Goal: Information Seeking & Learning: Find specific page/section

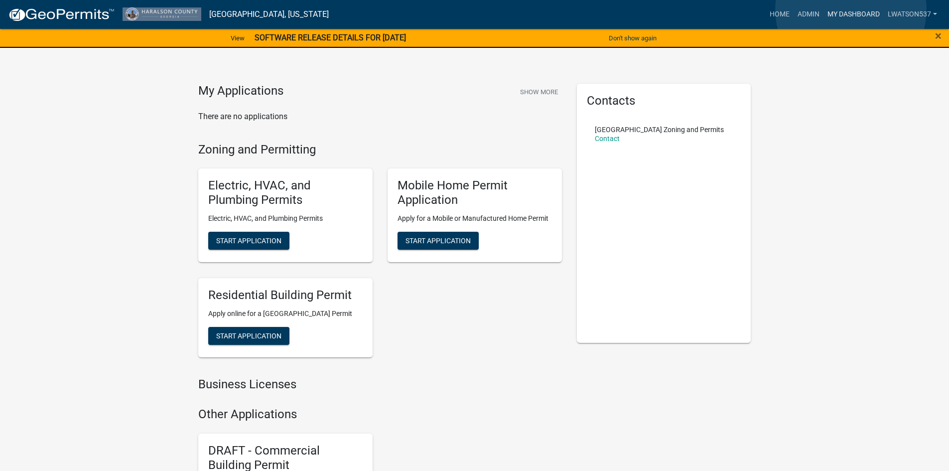
click at [851, 9] on link "My Dashboard" at bounding box center [854, 14] width 60 height 19
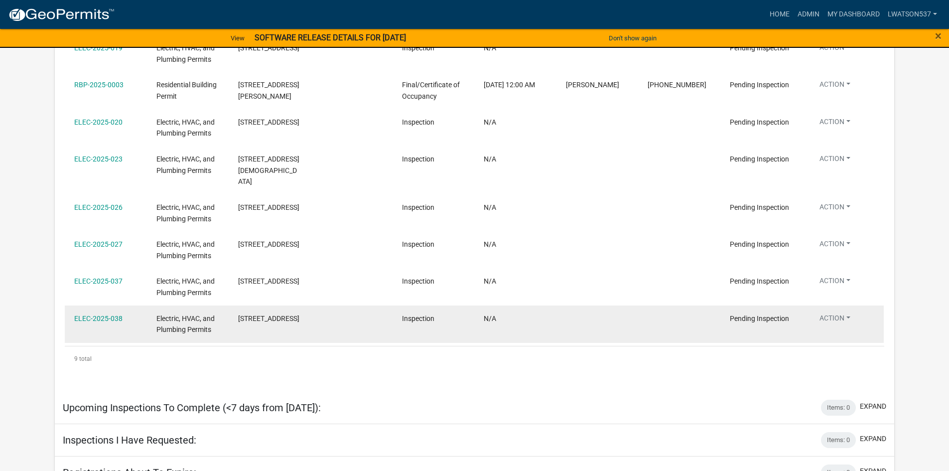
scroll to position [825, 0]
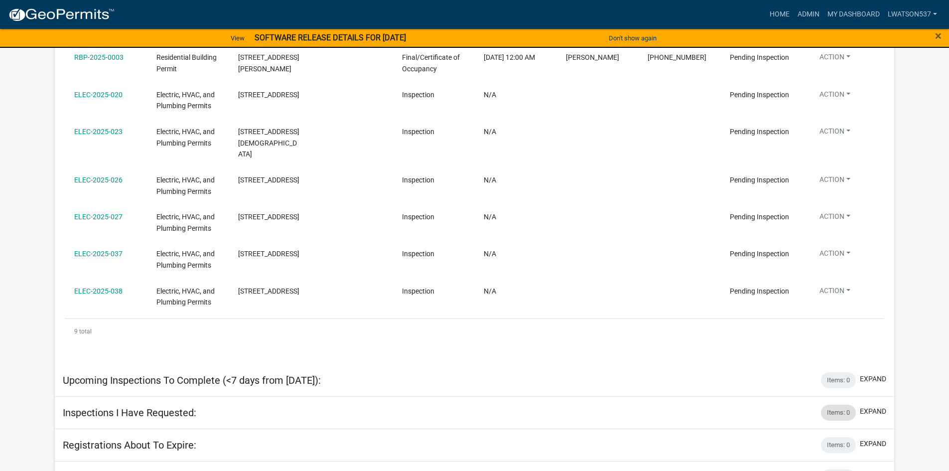
click at [825, 405] on div "Items: 0" at bounding box center [838, 413] width 35 height 16
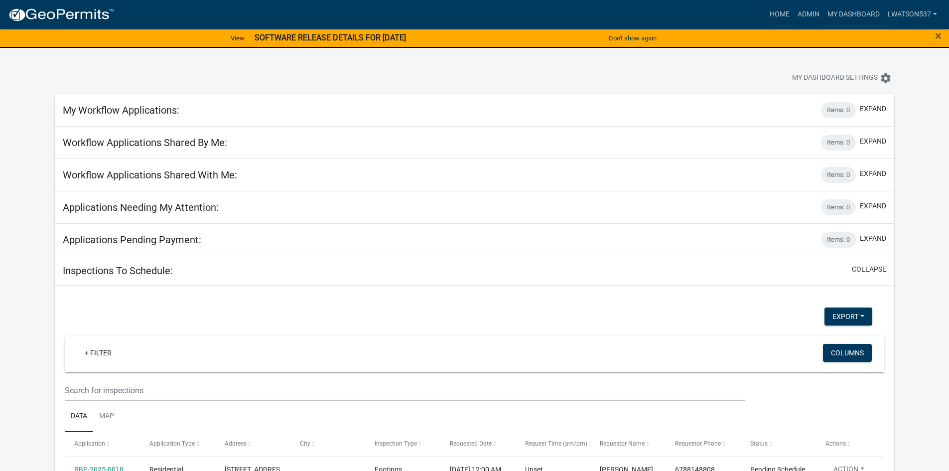
scroll to position [0, 0]
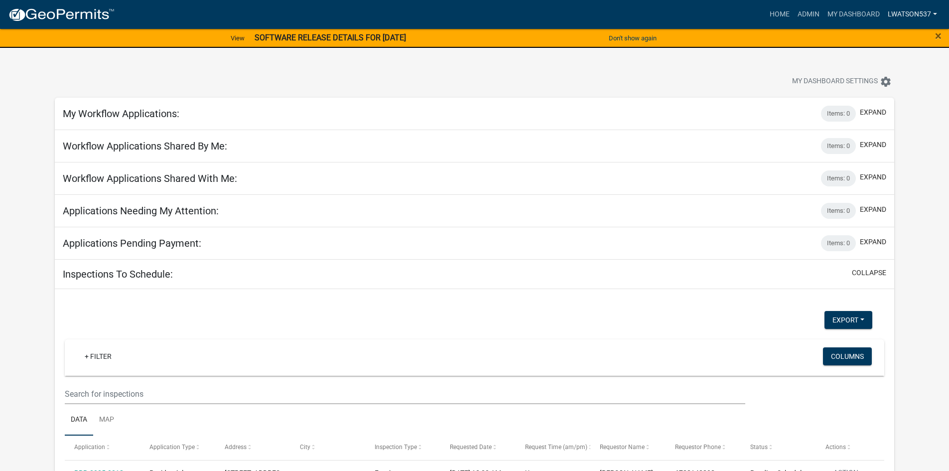
click at [913, 4] on nav "more_horiz Home Admin My Dashboard lwatson537 Admin Account Logout" at bounding box center [474, 14] width 949 height 29
click at [918, 11] on link "lwatson537" at bounding box center [912, 14] width 57 height 19
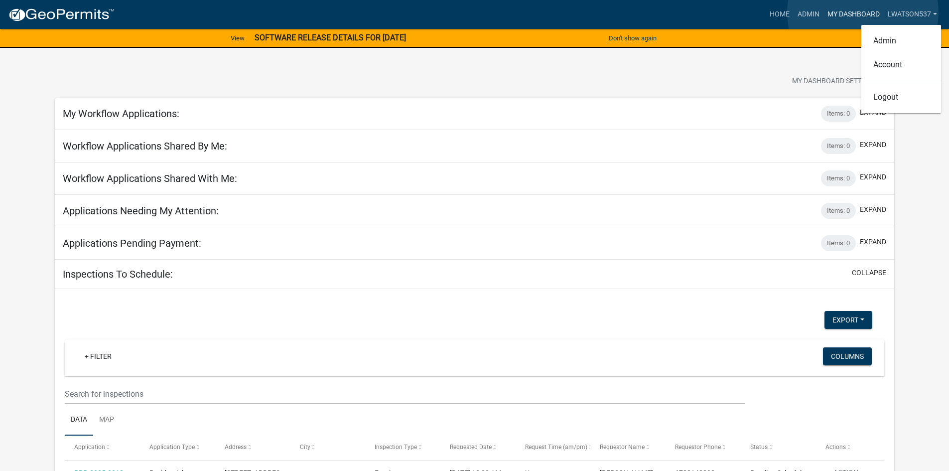
click at [863, 12] on link "My Dashboard" at bounding box center [854, 14] width 60 height 19
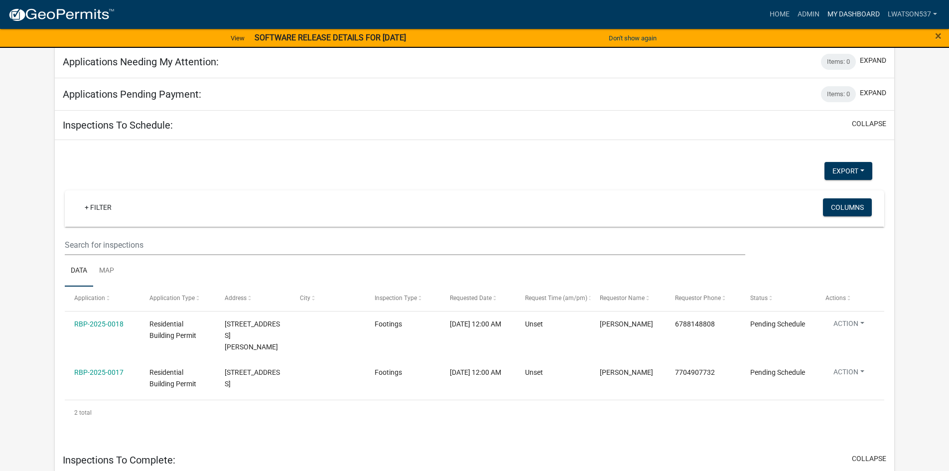
scroll to position [150, 0]
click at [841, 175] on button "Export" at bounding box center [849, 170] width 48 height 18
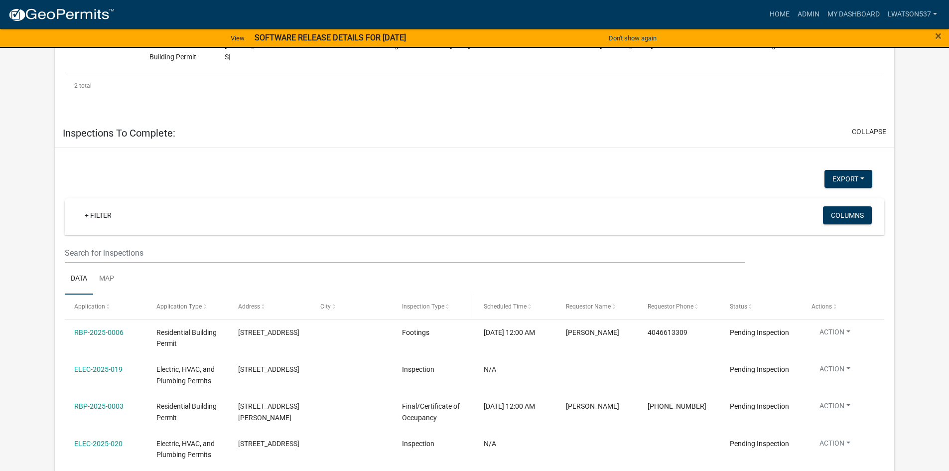
scroll to position [127, 0]
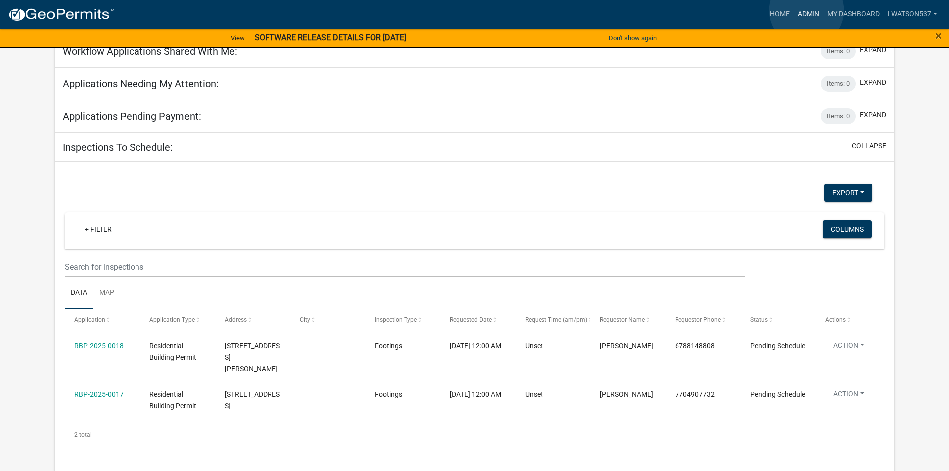
click at [807, 10] on link "Admin" at bounding box center [809, 14] width 30 height 19
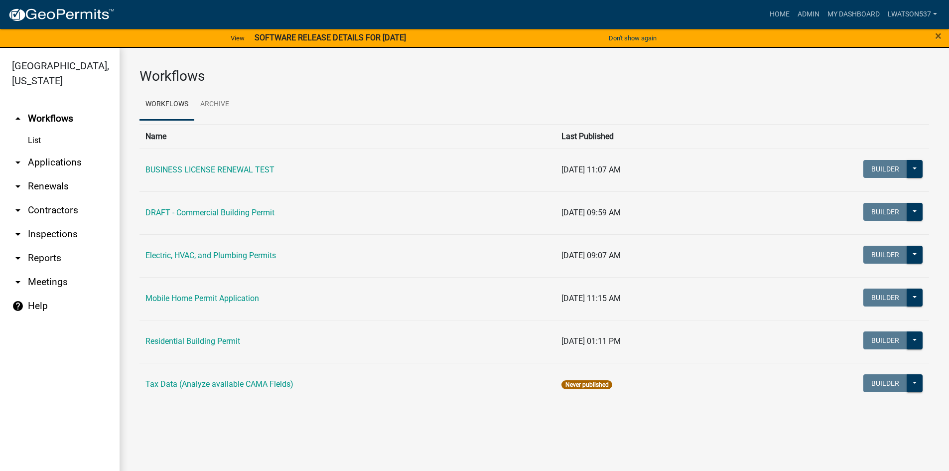
click at [24, 236] on link "arrow_drop_down Inspections" at bounding box center [60, 234] width 120 height 24
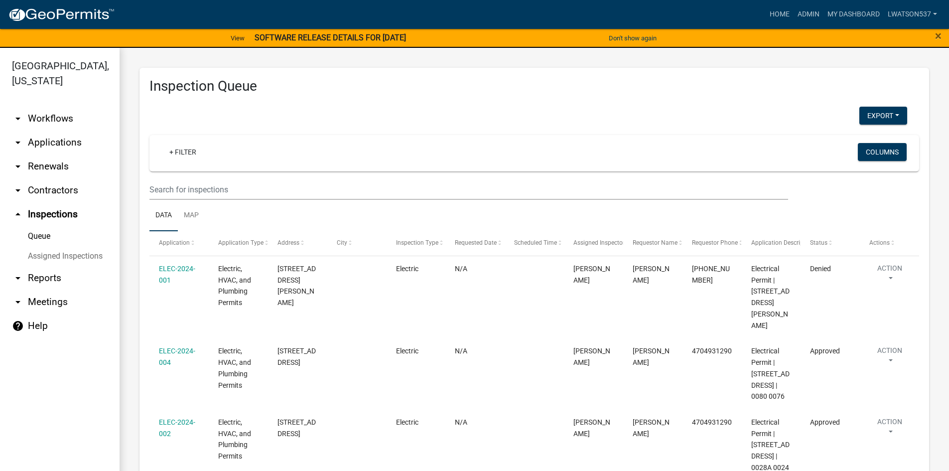
click at [32, 232] on link "Queue" at bounding box center [60, 236] width 120 height 20
click at [51, 257] on link "Assigned Inspections" at bounding box center [60, 256] width 120 height 20
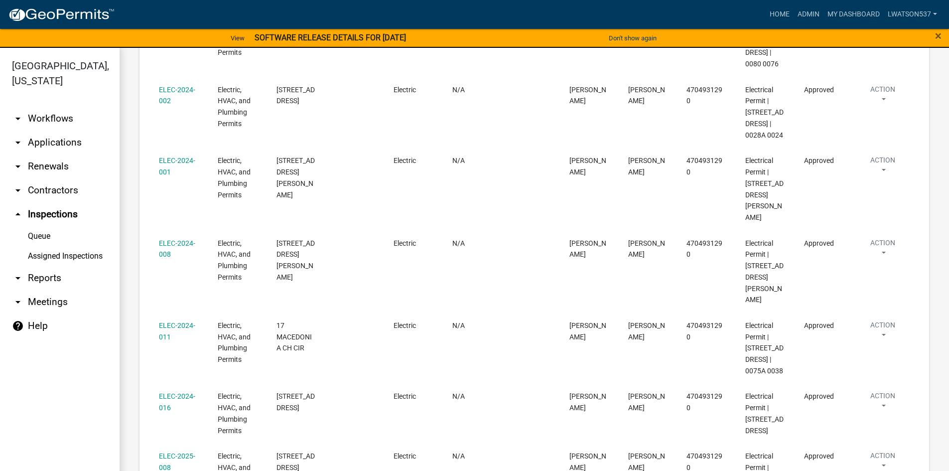
scroll to position [3449, 0]
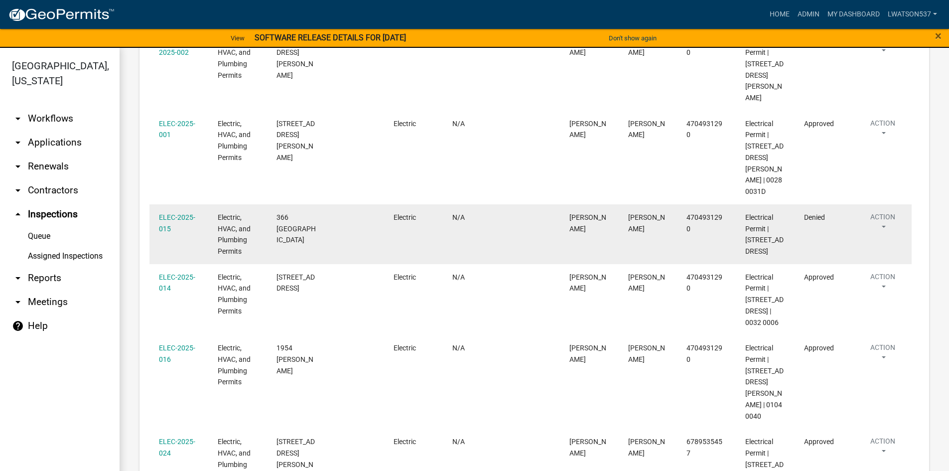
scroll to position [3471, 0]
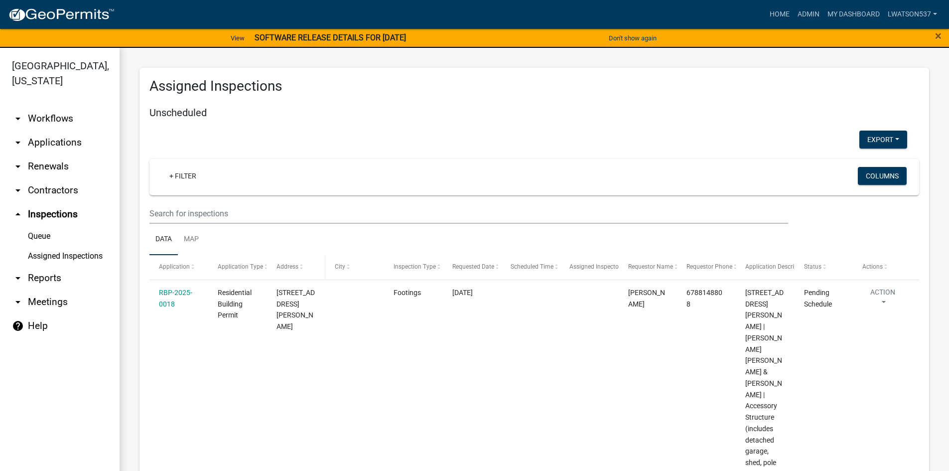
click at [280, 267] on span "Address" at bounding box center [288, 266] width 22 height 7
click at [198, 234] on link "Map" at bounding box center [191, 240] width 27 height 32
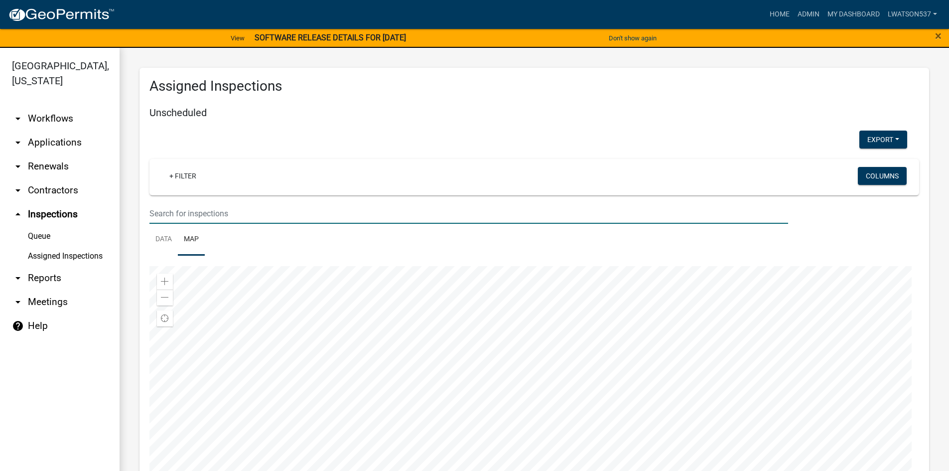
drag, startPoint x: 572, startPoint y: 207, endPoint x: 615, endPoint y: 118, distance: 99.0
click at [615, 118] on div "Unscheduled Export Excel Format (.xlsx) CSV Format (.csv) + Filter Columns Data…" at bounding box center [535, 316] width 770 height 419
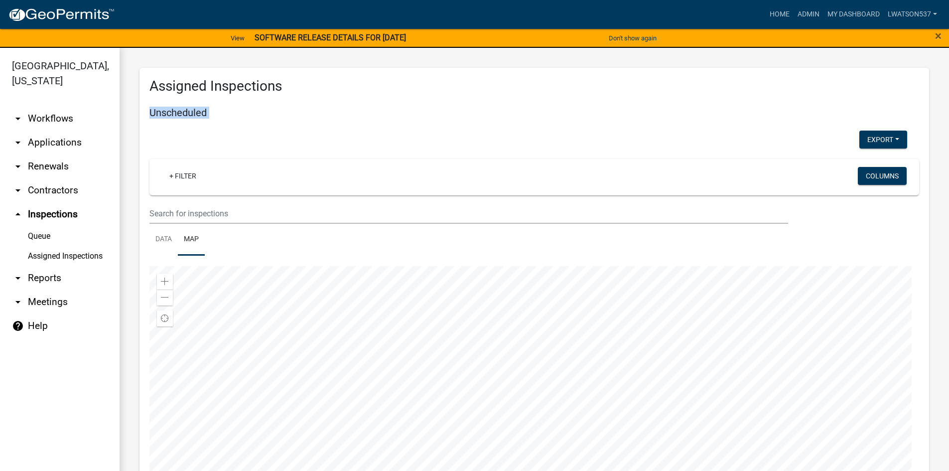
drag, startPoint x: 509, startPoint y: 119, endPoint x: 549, endPoint y: 67, distance: 65.1
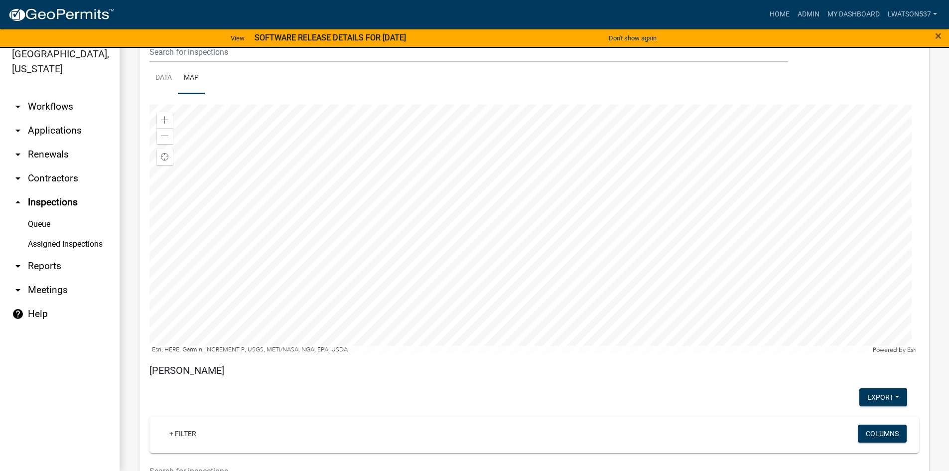
scroll to position [100, 0]
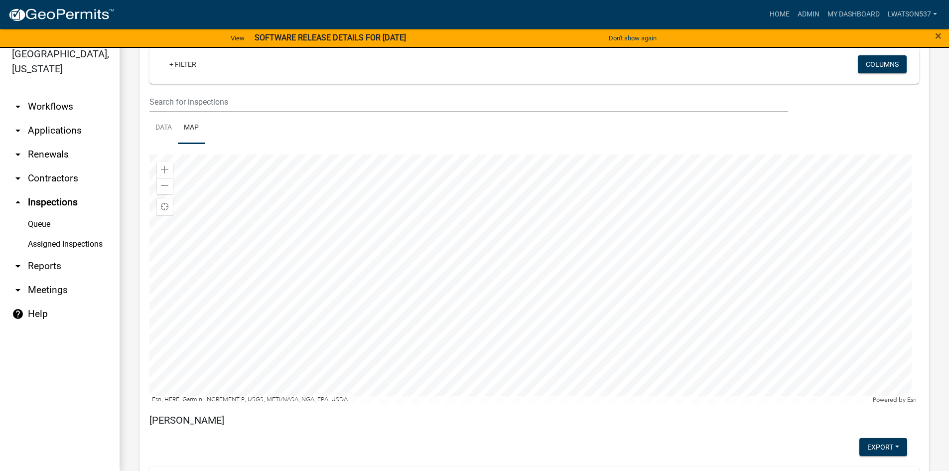
click at [478, 233] on div at bounding box center [535, 278] width 770 height 249
click at [485, 231] on div at bounding box center [535, 278] width 770 height 249
click at [459, 245] on div at bounding box center [535, 278] width 770 height 249
click at [505, 262] on div at bounding box center [535, 278] width 770 height 249
click at [582, 338] on div at bounding box center [535, 278] width 770 height 249
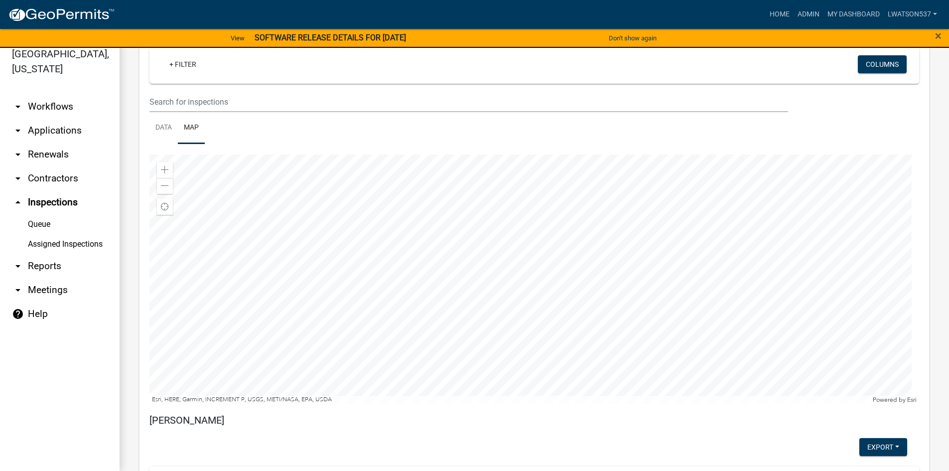
click at [609, 330] on div at bounding box center [535, 278] width 770 height 249
click at [558, 357] on div at bounding box center [535, 278] width 770 height 249
click at [546, 267] on div at bounding box center [535, 278] width 770 height 249
click at [17, 126] on icon "arrow_drop_down" at bounding box center [18, 131] width 12 height 12
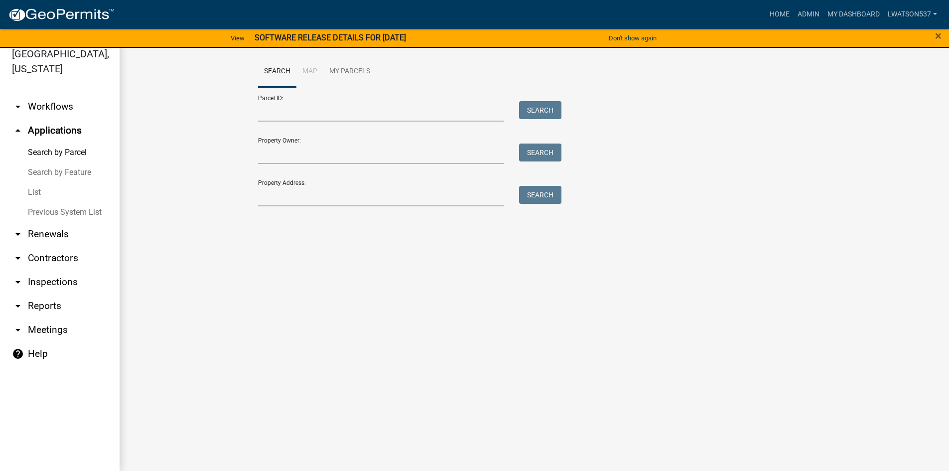
click at [34, 189] on link "List" at bounding box center [60, 192] width 120 height 20
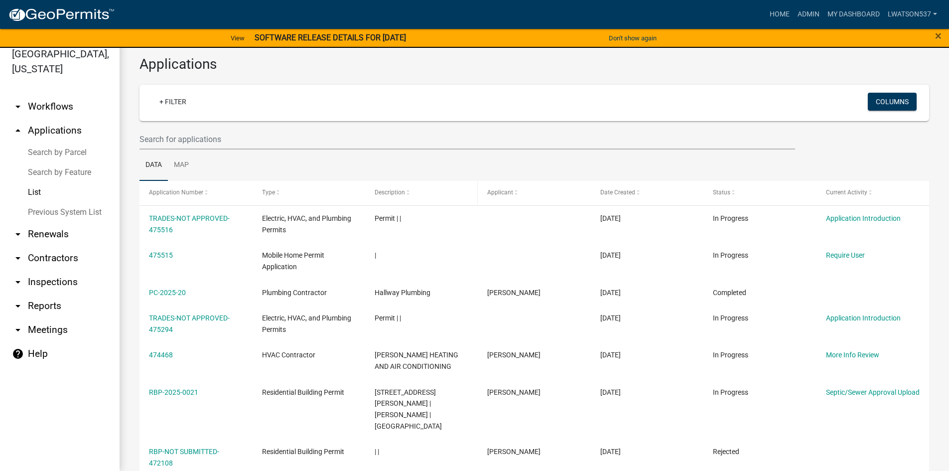
click at [407, 192] on span at bounding box center [408, 192] width 6 height 7
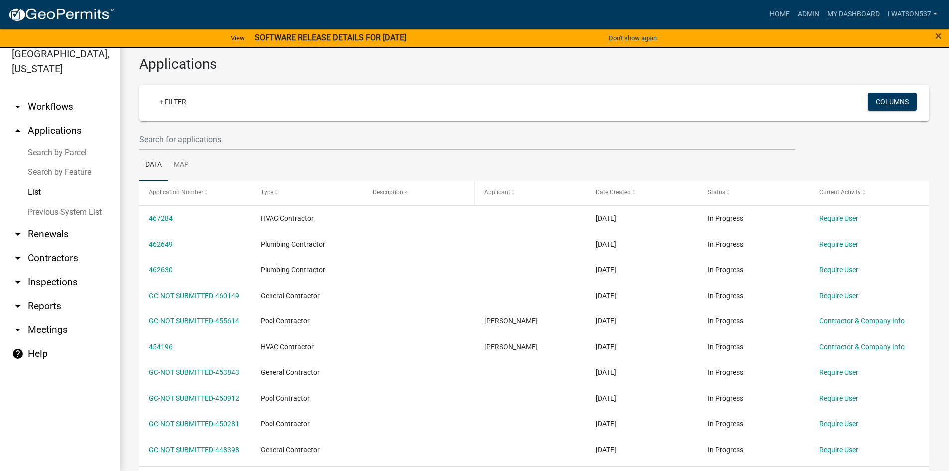
click at [399, 184] on datatable-header-cell "Description" at bounding box center [419, 193] width 112 height 24
click at [399, 195] on span "Description" at bounding box center [388, 192] width 30 height 7
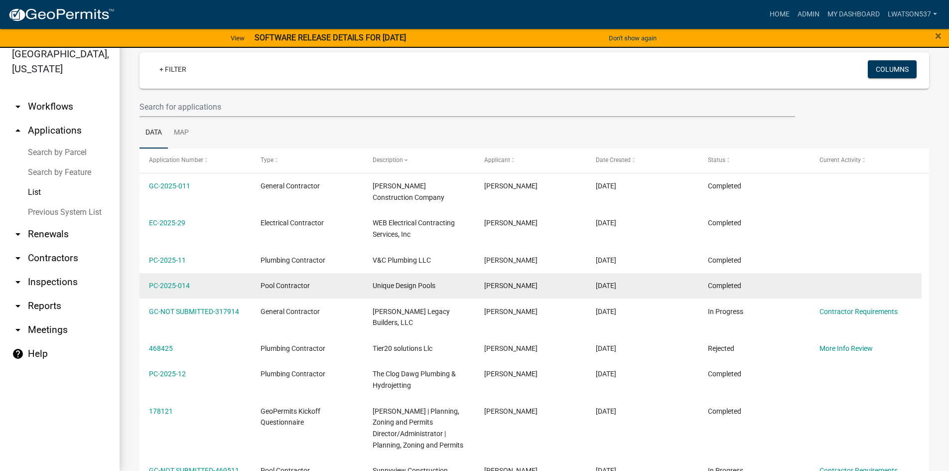
scroll to position [1, 0]
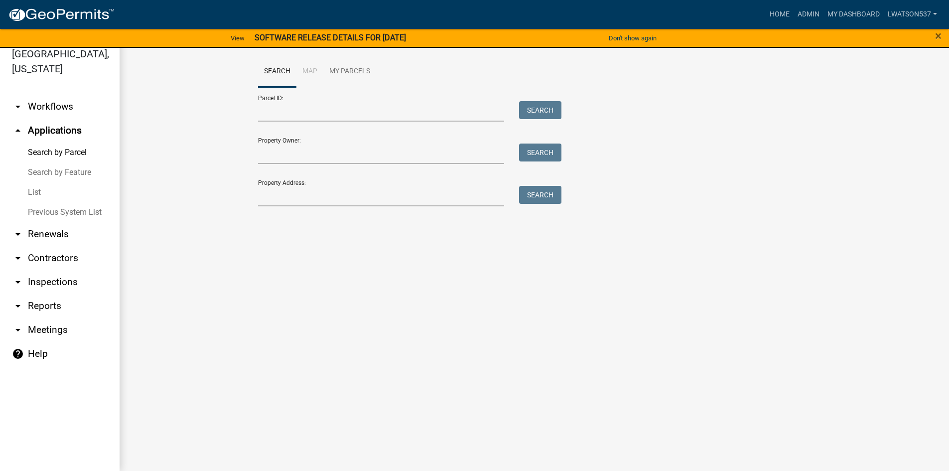
click at [39, 192] on link "List" at bounding box center [60, 192] width 120 height 20
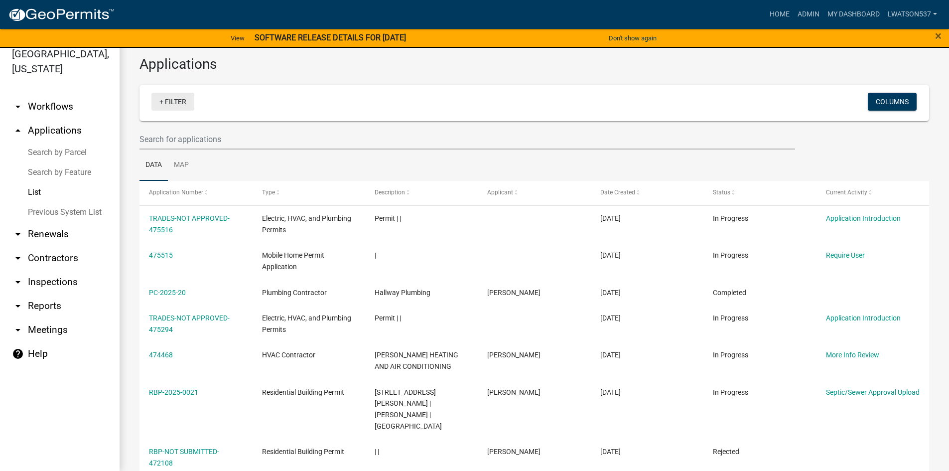
click at [182, 95] on link "+ Filter" at bounding box center [172, 102] width 43 height 18
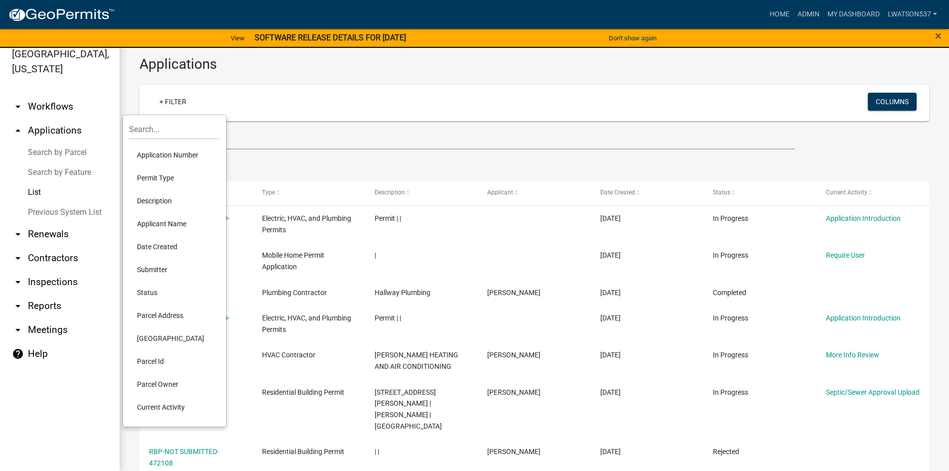
click at [166, 314] on li "Parcel Address" at bounding box center [174, 315] width 91 height 23
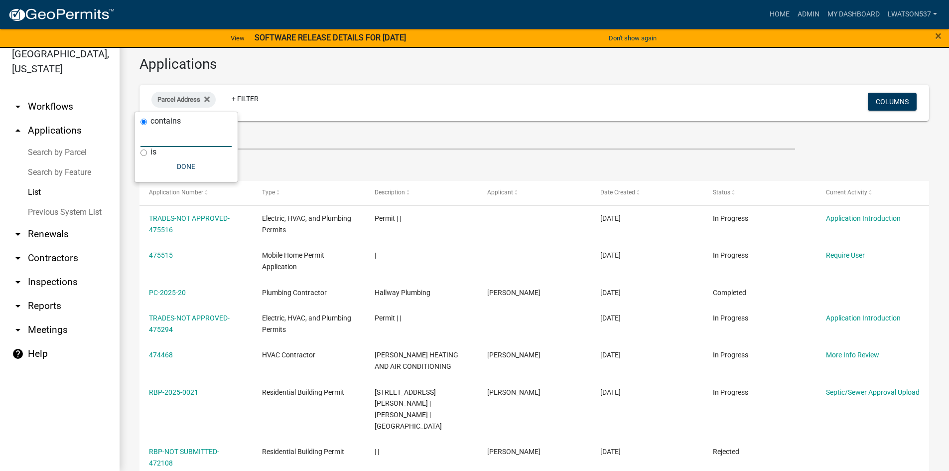
click at [184, 143] on input "text" at bounding box center [186, 137] width 91 height 20
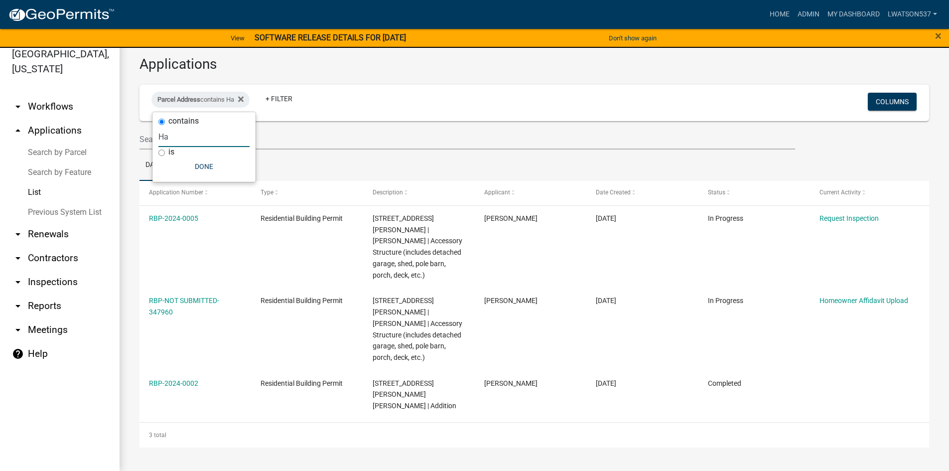
type input "H"
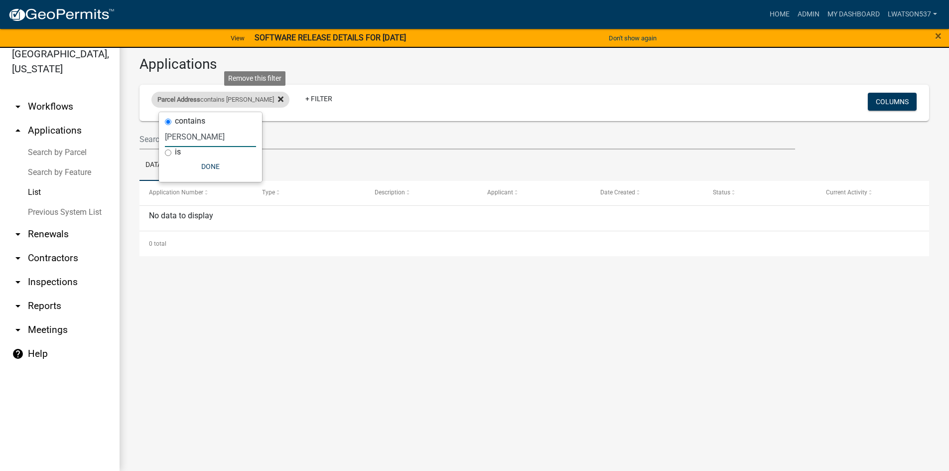
type input "[PERSON_NAME]"
click at [278, 100] on icon at bounding box center [280, 99] width 5 height 8
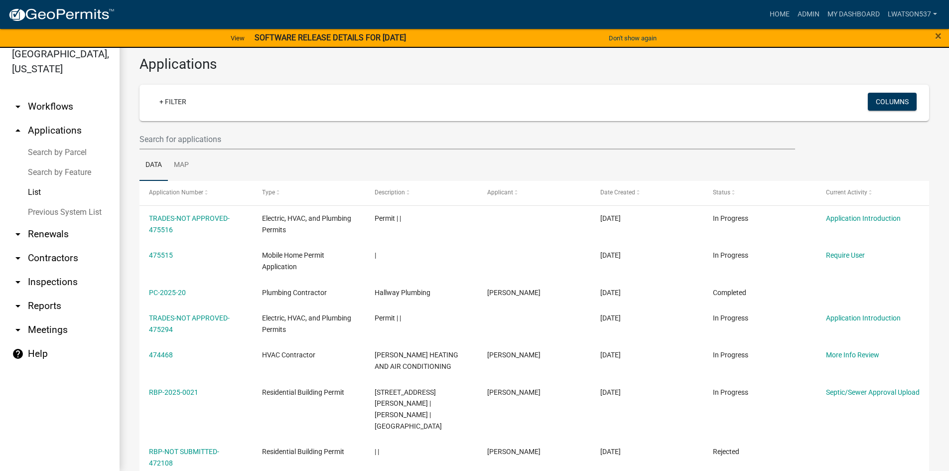
click at [61, 213] on link "Previous System List" at bounding box center [60, 212] width 120 height 20
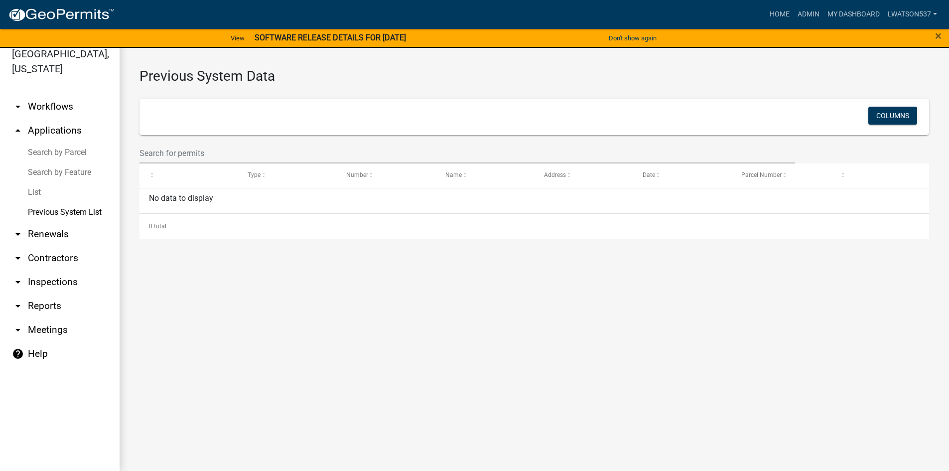
click at [19, 303] on icon "arrow_drop_down" at bounding box center [18, 306] width 12 height 12
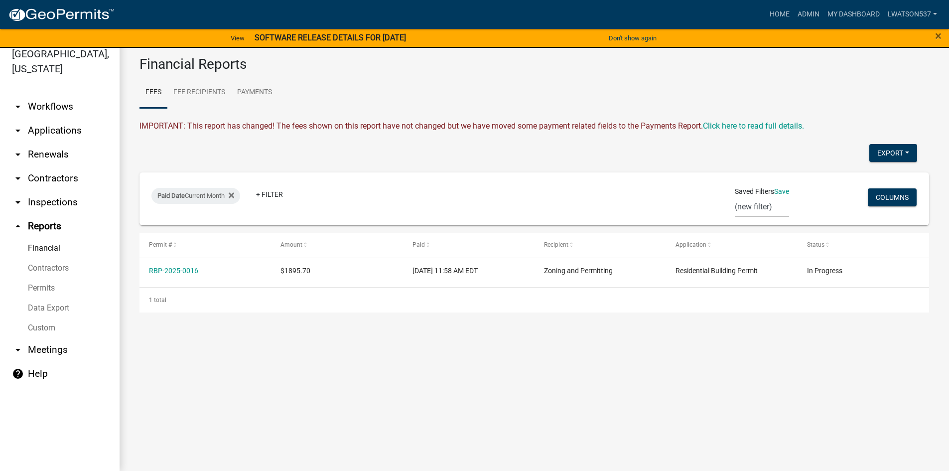
click at [17, 174] on icon "arrow_drop_down" at bounding box center [18, 178] width 12 height 12
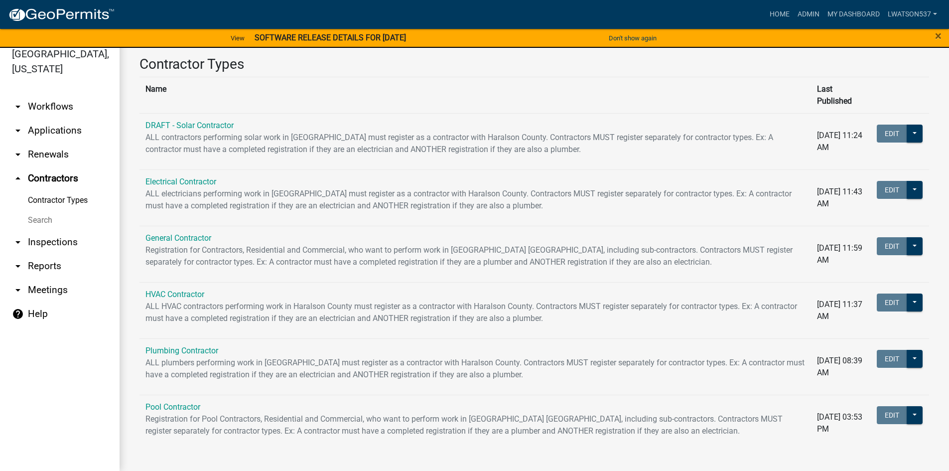
click at [20, 287] on icon "arrow_drop_down" at bounding box center [18, 290] width 12 height 12
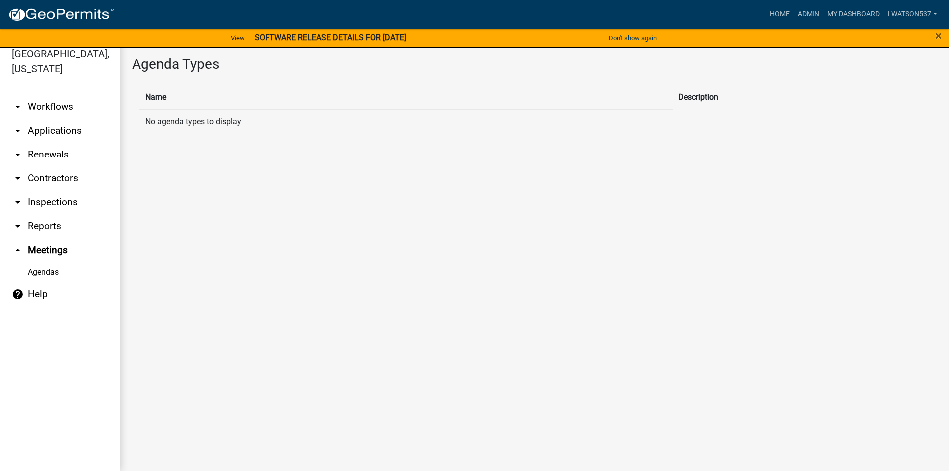
click at [14, 127] on icon "arrow_drop_down" at bounding box center [18, 131] width 12 height 12
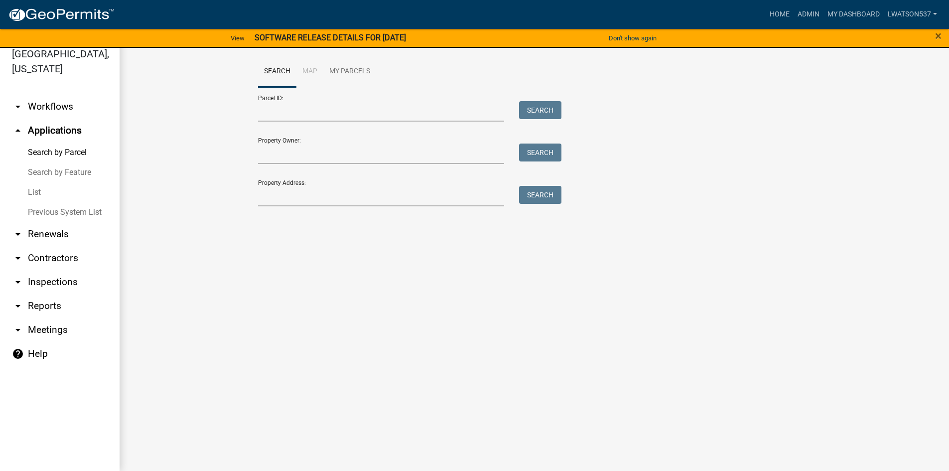
click at [37, 211] on link "Previous System List" at bounding box center [60, 212] width 120 height 20
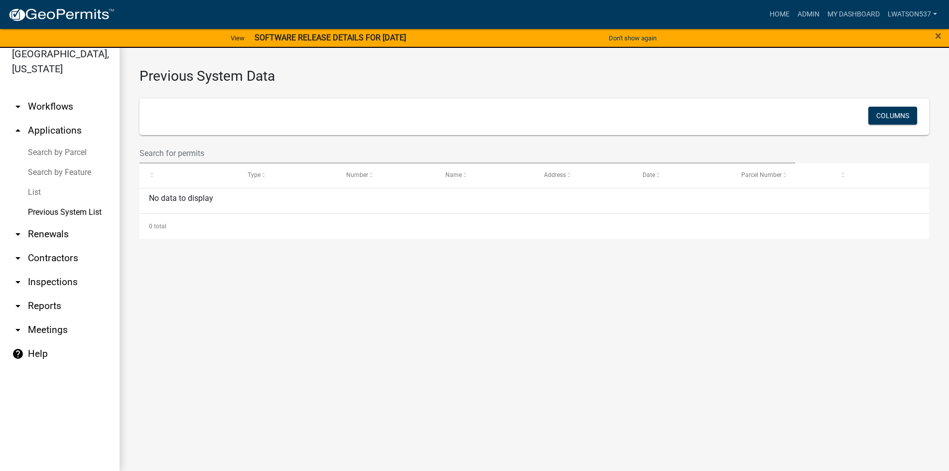
click at [33, 190] on link "List" at bounding box center [60, 192] width 120 height 20
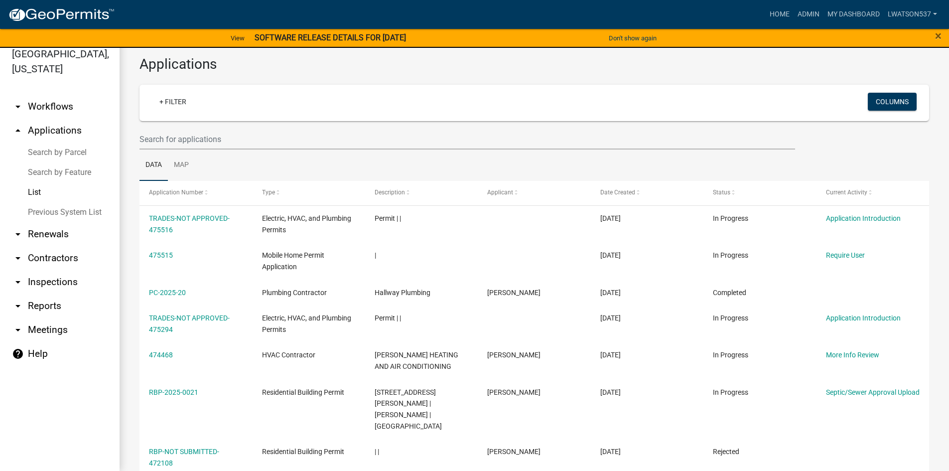
click at [274, 90] on div "+ Filter Columns" at bounding box center [534, 103] width 781 height 36
click at [175, 103] on link "+ Filter" at bounding box center [172, 102] width 43 height 18
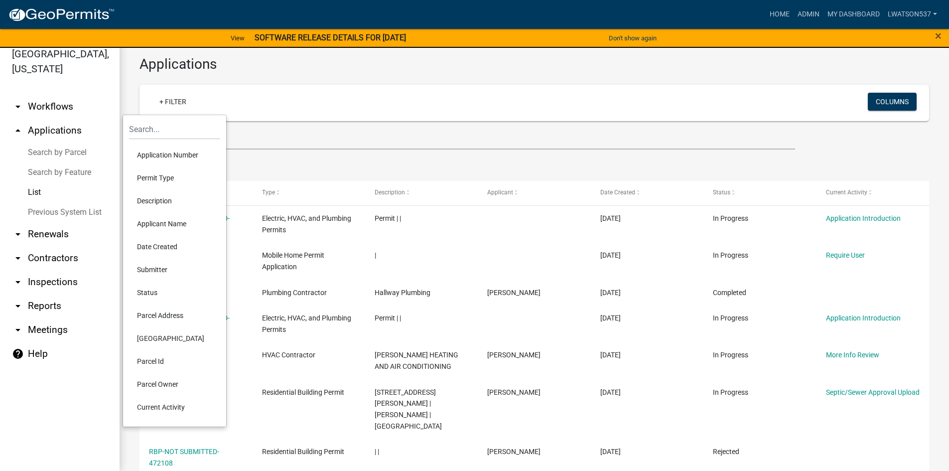
click at [159, 225] on li "Applicant Name" at bounding box center [174, 223] width 91 height 23
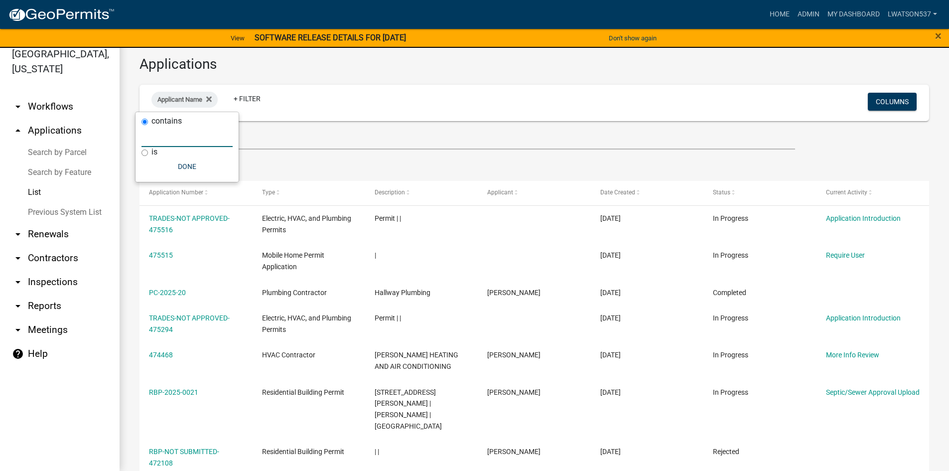
click at [150, 143] on input "text" at bounding box center [187, 137] width 91 height 20
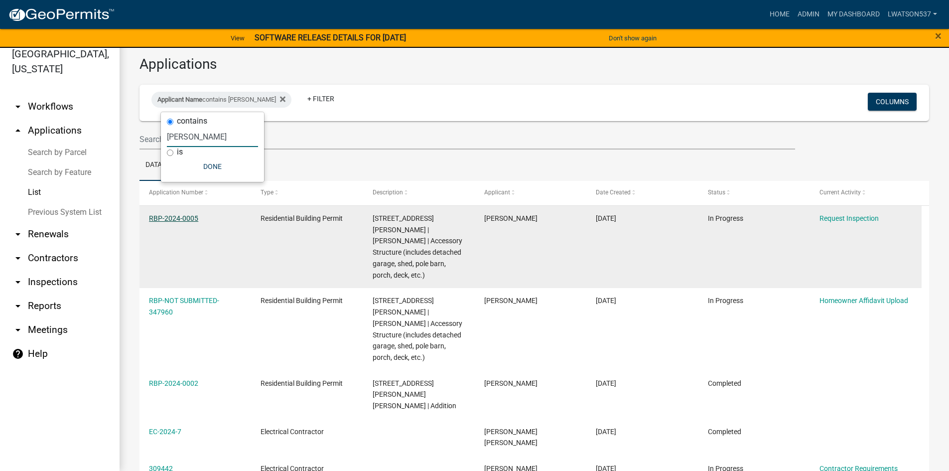
type input "[PERSON_NAME]"
click at [165, 219] on link "RBP-2024-0005" at bounding box center [173, 218] width 49 height 8
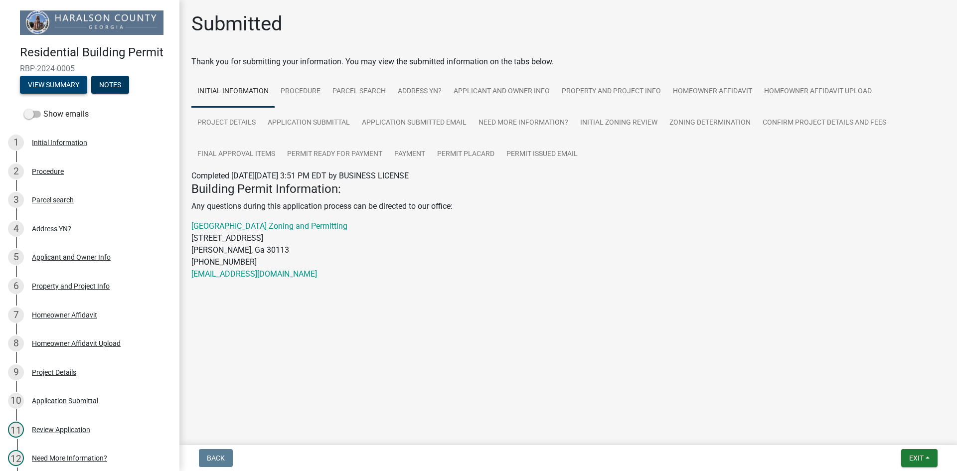
click at [68, 90] on button "View Summary" at bounding box center [53, 85] width 67 height 18
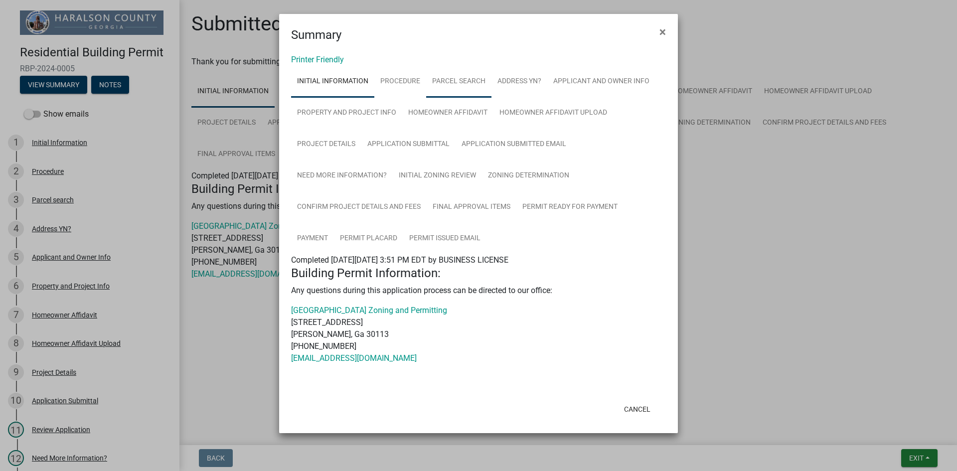
click at [457, 79] on link "Parcel search" at bounding box center [458, 82] width 65 height 32
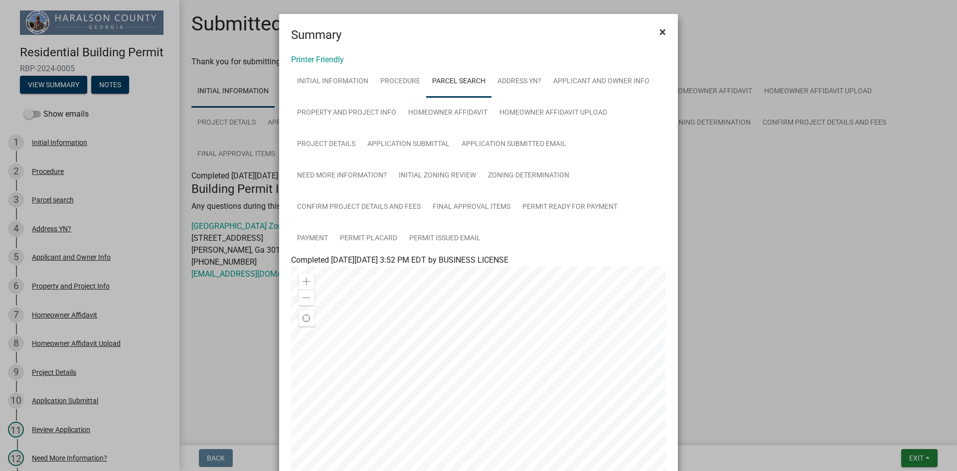
click at [659, 28] on span "×" at bounding box center [662, 32] width 6 height 14
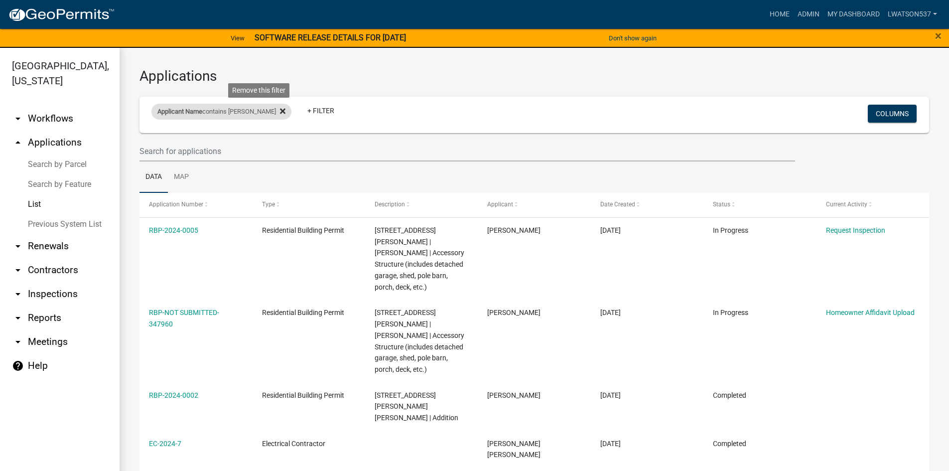
click at [280, 107] on icon at bounding box center [282, 111] width 5 height 8
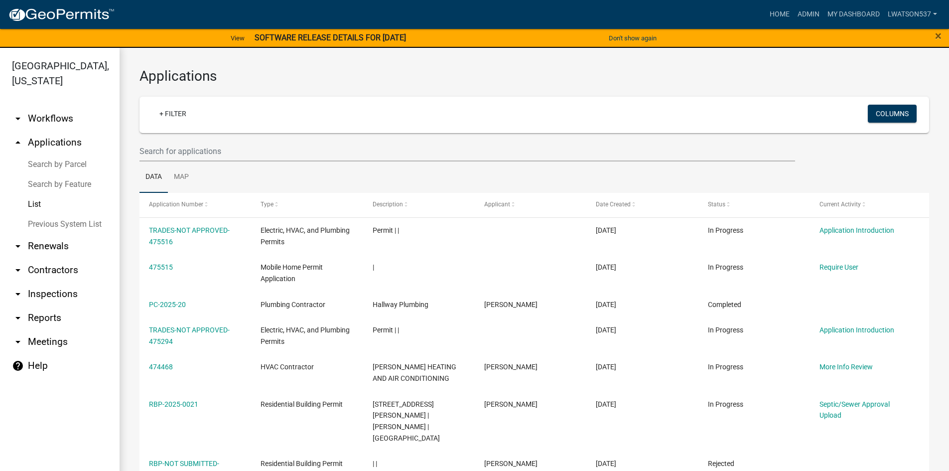
click at [163, 127] on div "+ Filter Columns" at bounding box center [534, 115] width 781 height 36
click at [169, 120] on link "+ Filter" at bounding box center [172, 114] width 43 height 18
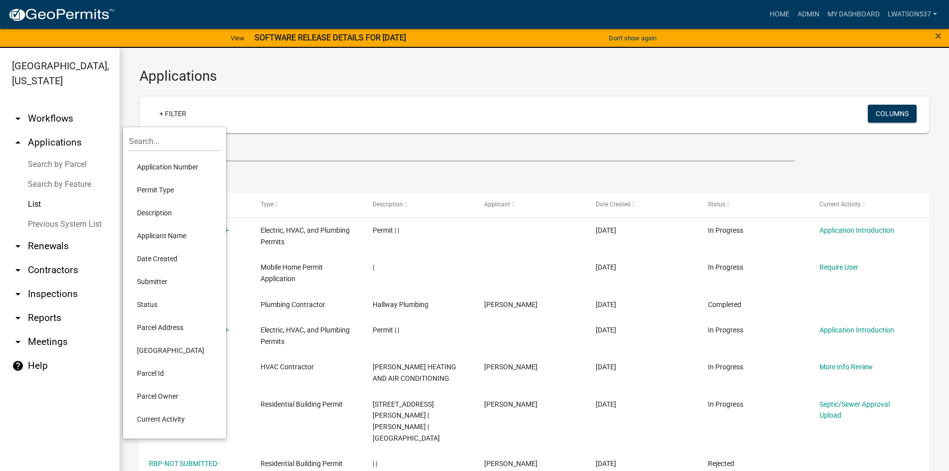
click at [167, 237] on li "Applicant Name" at bounding box center [174, 235] width 91 height 23
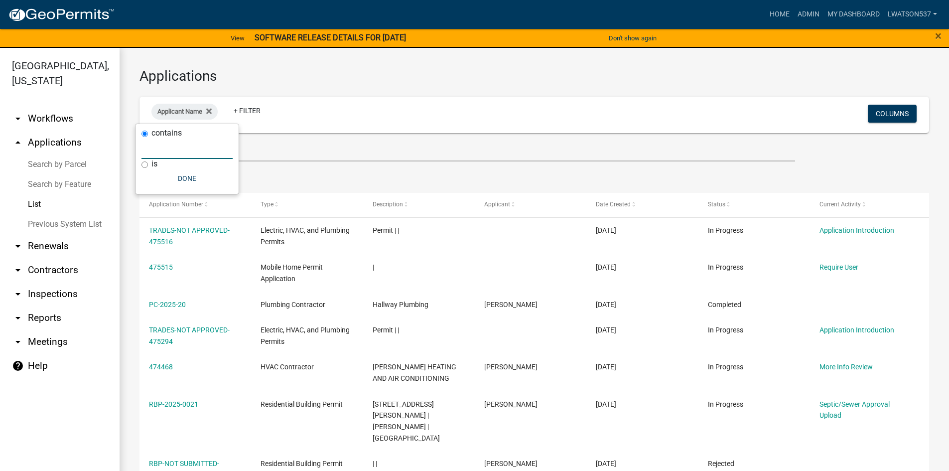
click at [172, 154] on input "text" at bounding box center [187, 149] width 91 height 20
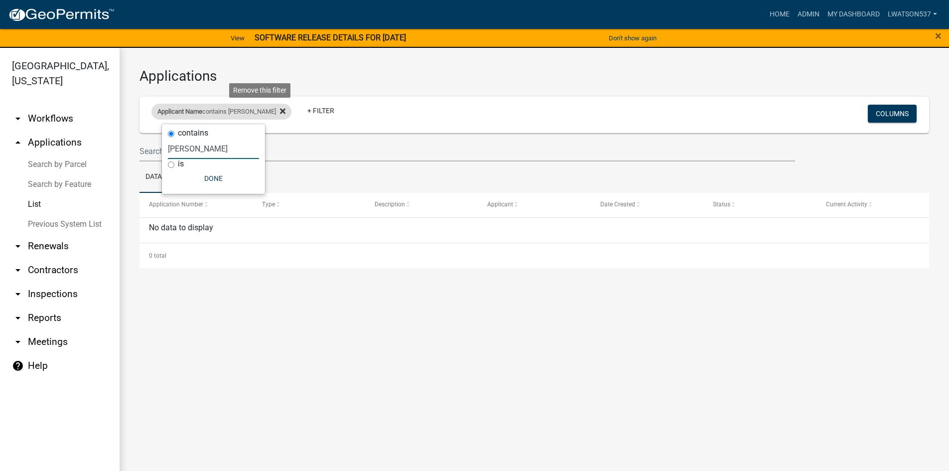
type input "[PERSON_NAME]"
click at [280, 110] on icon at bounding box center [282, 111] width 5 height 8
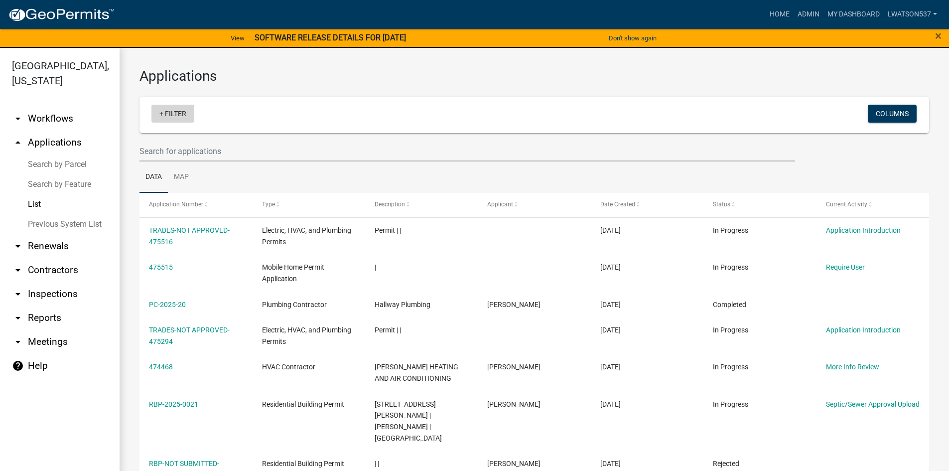
drag, startPoint x: 166, startPoint y: 110, endPoint x: 174, endPoint y: 119, distance: 11.3
click at [174, 119] on link "+ Filter" at bounding box center [172, 114] width 43 height 18
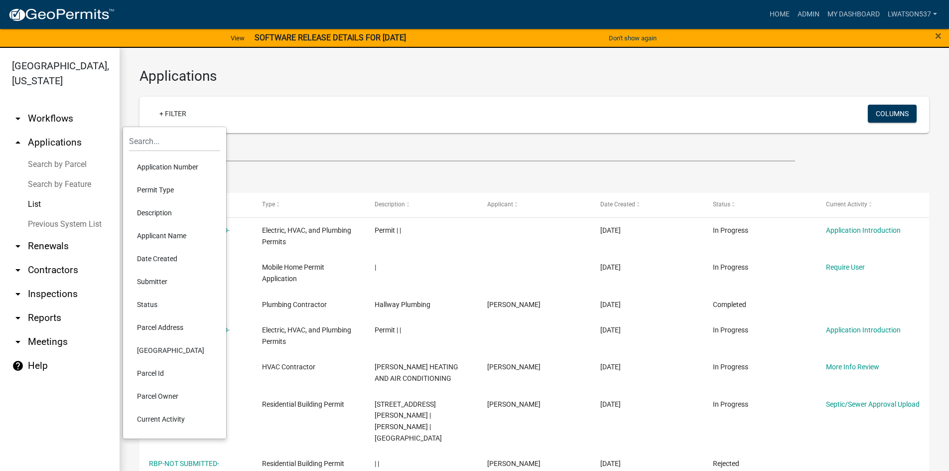
click at [154, 235] on li "Applicant Name" at bounding box center [174, 235] width 91 height 23
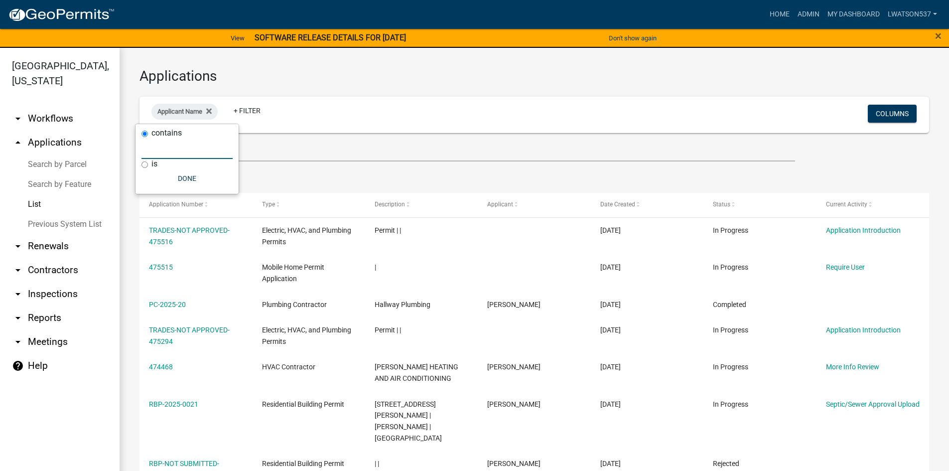
click at [175, 144] on input "text" at bounding box center [187, 149] width 91 height 20
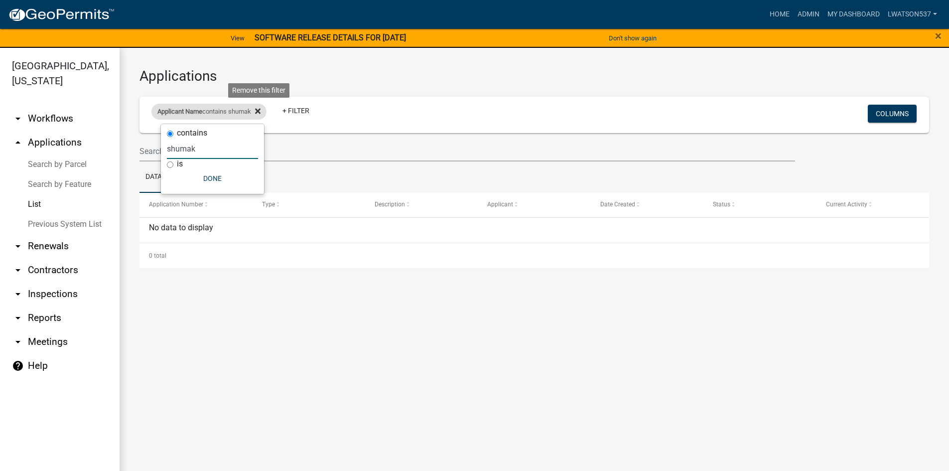
type input "shumak"
click at [260, 114] on icon at bounding box center [257, 111] width 5 height 8
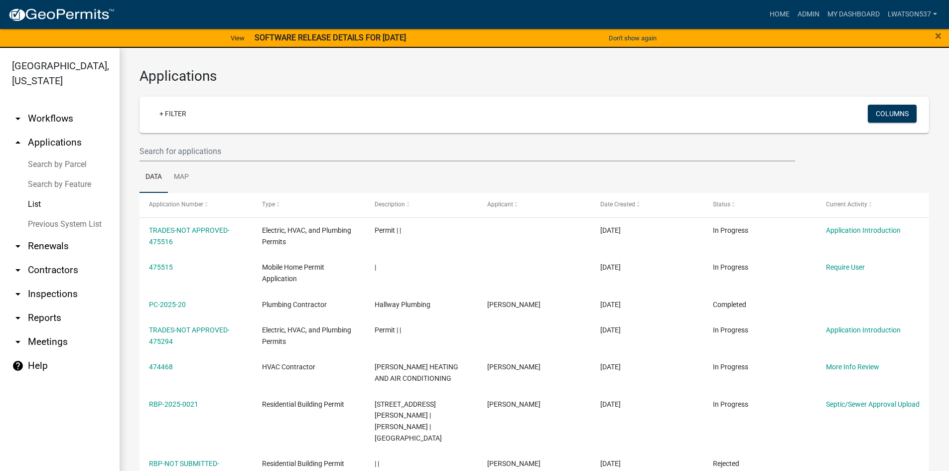
click at [18, 119] on icon "arrow_drop_down" at bounding box center [18, 119] width 12 height 12
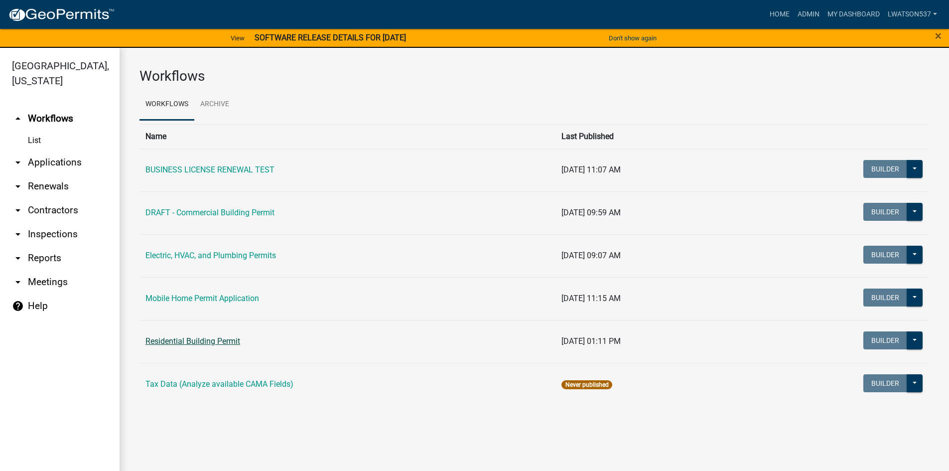
click at [204, 340] on link "Residential Building Permit" at bounding box center [193, 340] width 95 height 9
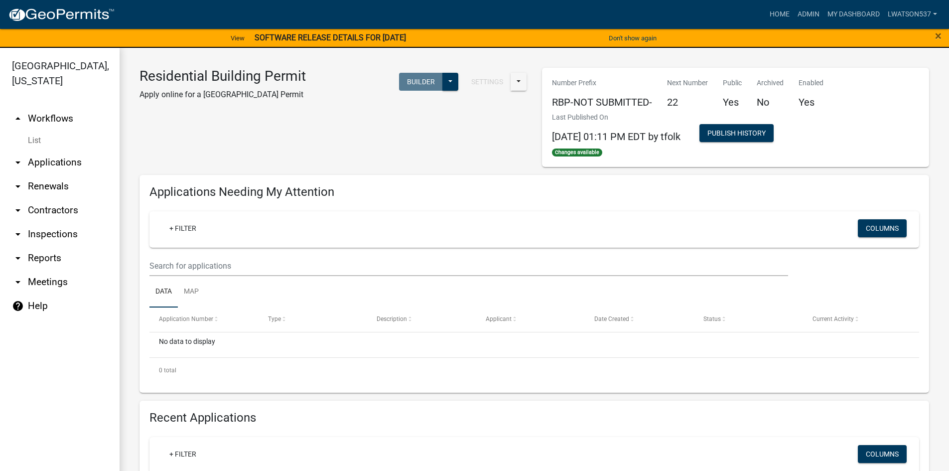
click at [22, 207] on icon "arrow_drop_down" at bounding box center [18, 210] width 12 height 12
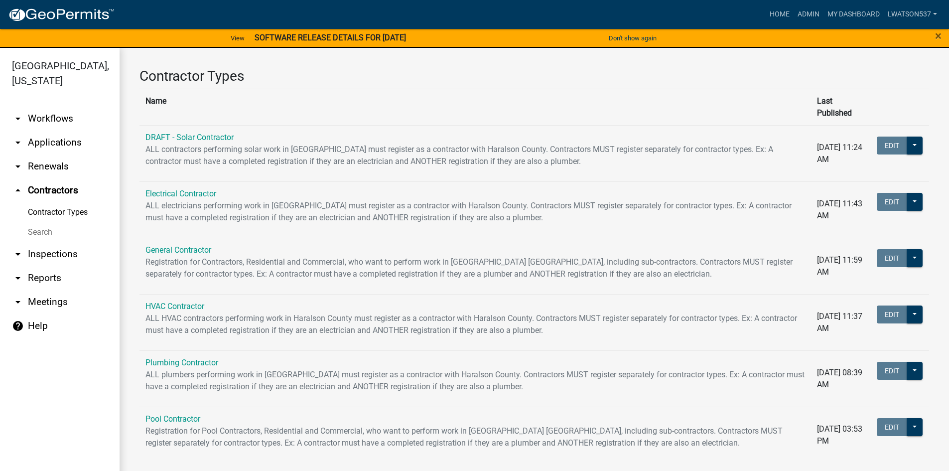
click at [14, 252] on icon "arrow_drop_down" at bounding box center [18, 254] width 12 height 12
